Goal: Check status: Check status

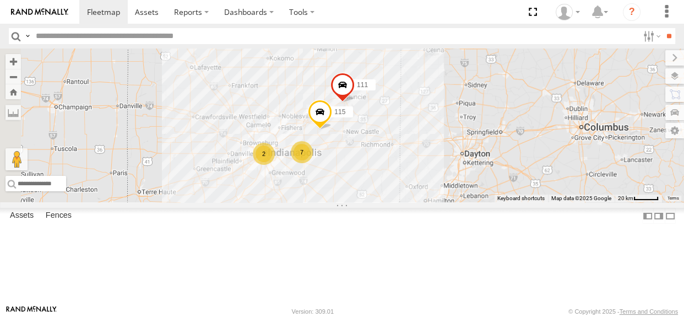
drag, startPoint x: 398, startPoint y: 185, endPoint x: 468, endPoint y: 189, distance: 70.0
click at [468, 189] on div "2 7 115 111" at bounding box center [342, 125] width 684 height 154
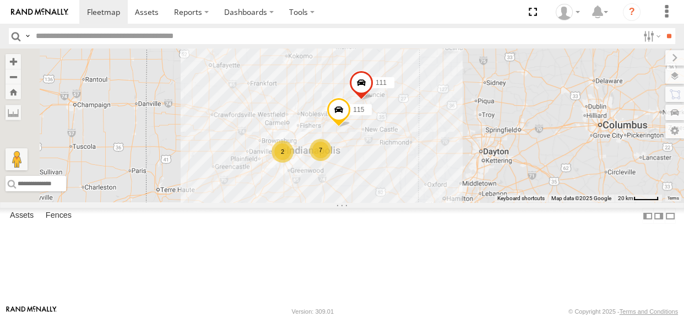
drag, startPoint x: 408, startPoint y: 156, endPoint x: 428, endPoint y: 154, distance: 20.0
click at [428, 154] on div "2 7 115 111" at bounding box center [342, 125] width 684 height 154
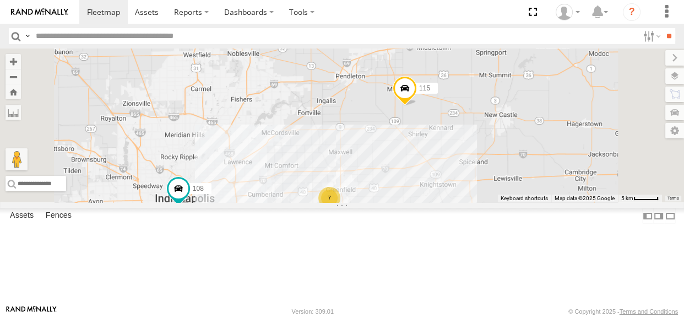
drag, startPoint x: 547, startPoint y: 205, endPoint x: 528, endPoint y: 206, distance: 19.3
click at [528, 202] on div "115 111 108 7 117" at bounding box center [342, 125] width 684 height 154
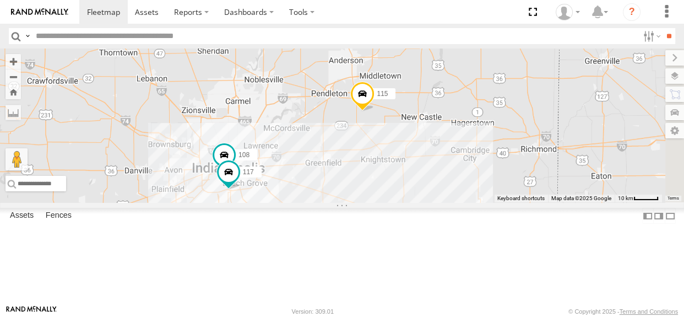
drag, startPoint x: 417, startPoint y: 190, endPoint x: 424, endPoint y: 182, distance: 10.5
click at [424, 182] on div "115 111 108 117" at bounding box center [342, 125] width 684 height 154
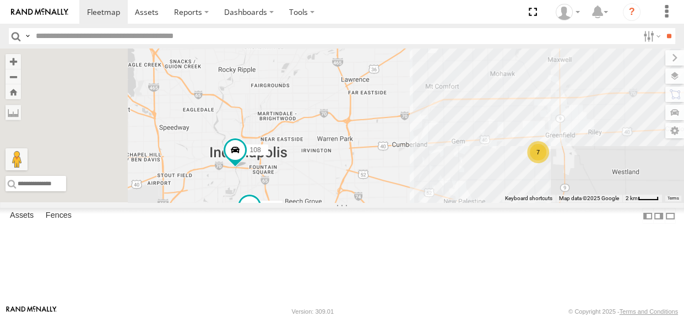
drag, startPoint x: 439, startPoint y: 167, endPoint x: 448, endPoint y: 154, distance: 15.9
click at [448, 154] on div "115 111 108 7 117" at bounding box center [342, 125] width 684 height 154
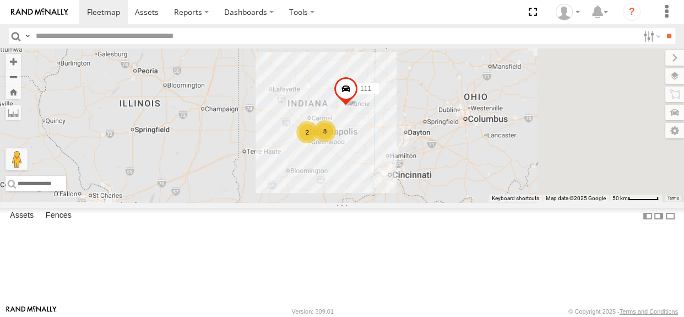
drag, startPoint x: 523, startPoint y: 217, endPoint x: 477, endPoint y: 185, distance: 56.6
click at [477, 185] on div "2 8 111" at bounding box center [342, 125] width 684 height 154
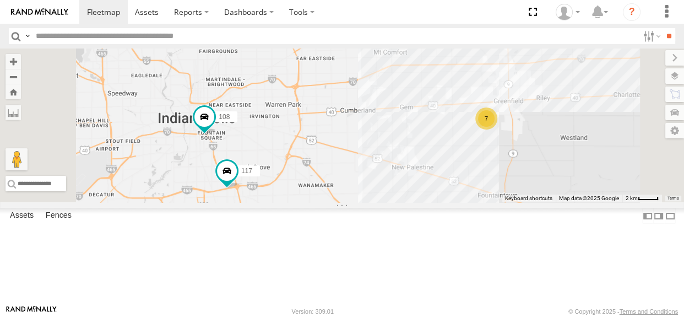
drag, startPoint x: 381, startPoint y: 217, endPoint x: 433, endPoint y: 204, distance: 52.9
click at [433, 202] on div "111 115 108 117 7" at bounding box center [342, 125] width 684 height 154
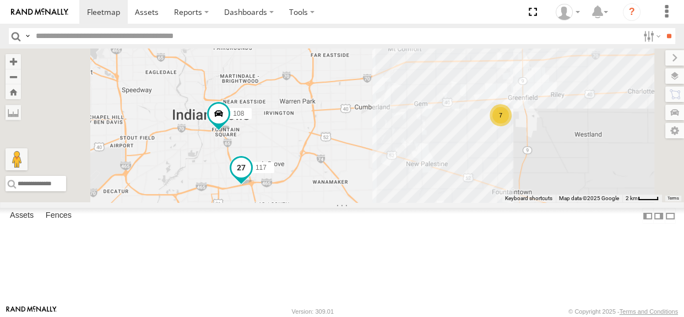
click at [251, 177] on span at bounding box center [241, 167] width 20 height 20
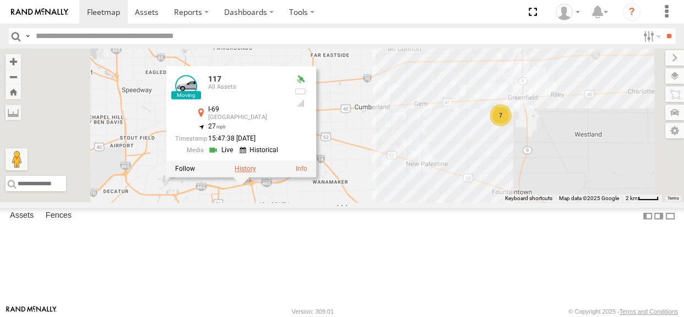
click at [256, 172] on label at bounding box center [244, 169] width 21 height 8
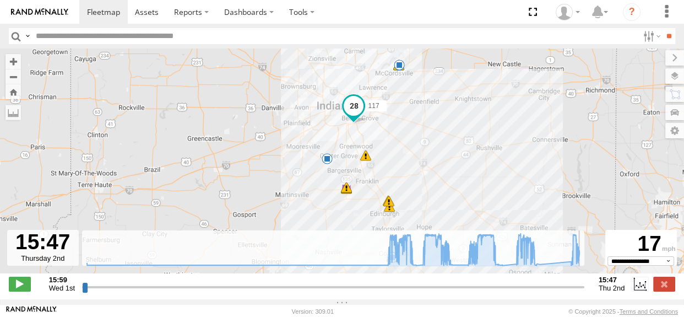
drag, startPoint x: 84, startPoint y: 293, endPoint x: 592, endPoint y: 292, distance: 507.5
click at [584, 292] on input "range" at bounding box center [333, 286] width 502 height 10
click at [666, 287] on label at bounding box center [664, 283] width 22 height 14
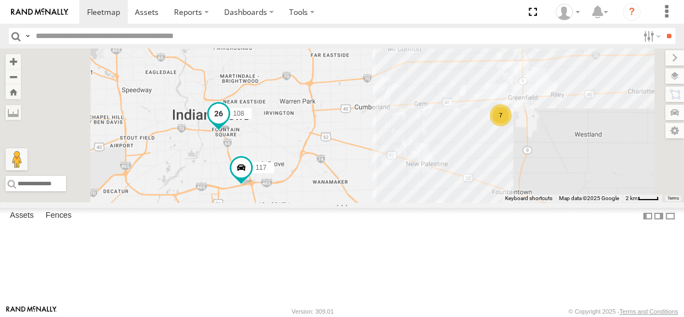
click at [228, 123] on span at bounding box center [219, 113] width 20 height 20
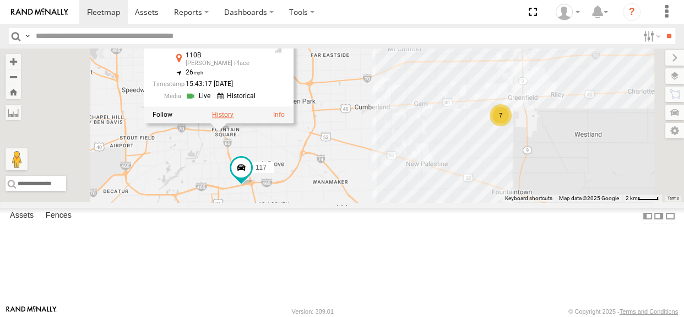
click at [233, 118] on label at bounding box center [222, 115] width 21 height 8
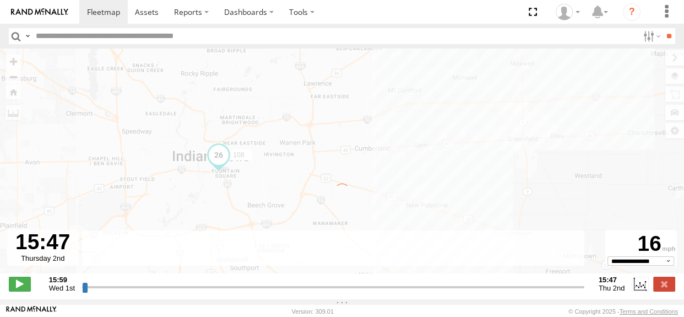
type input "**********"
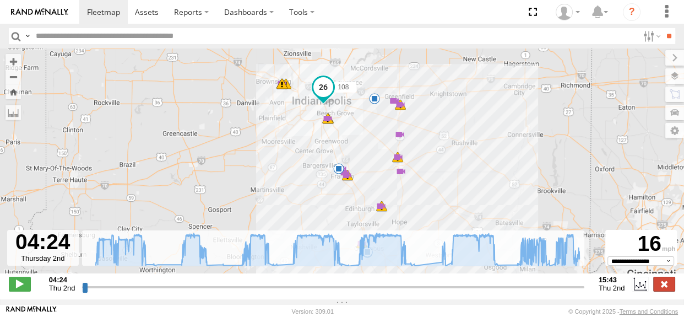
click at [663, 283] on label at bounding box center [664, 283] width 22 height 14
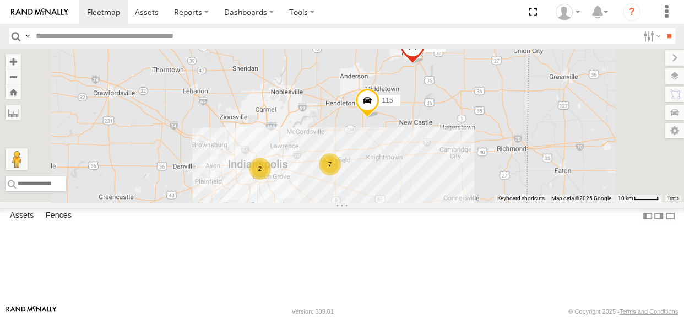
drag, startPoint x: 493, startPoint y: 196, endPoint x: 448, endPoint y: 247, distance: 67.8
click at [448, 202] on div "115 2 7 111" at bounding box center [342, 125] width 684 height 154
